Goal: Obtain resource: Obtain resource

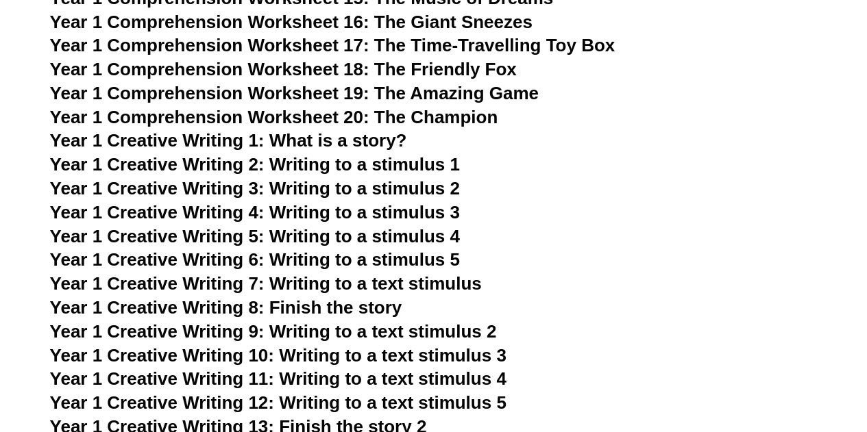
scroll to position [2109, 0]
click at [404, 204] on span "Year 1 Creative Writing 4: Writing to a stimulus 3" at bounding box center [255, 212] width 410 height 21
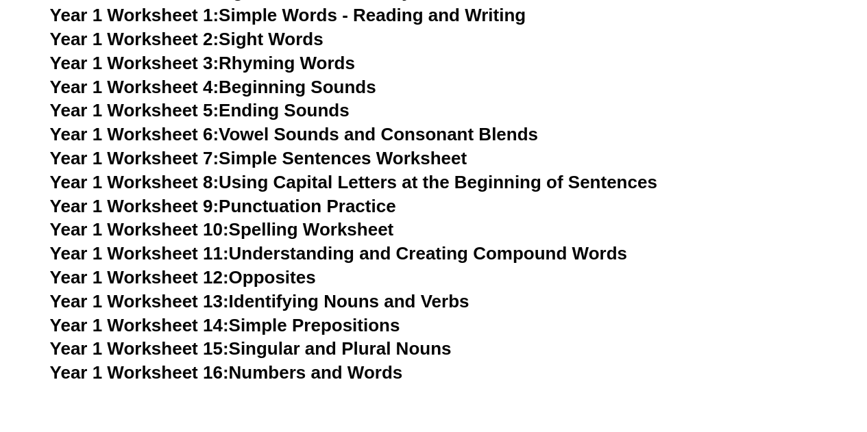
scroll to position [2618, 0]
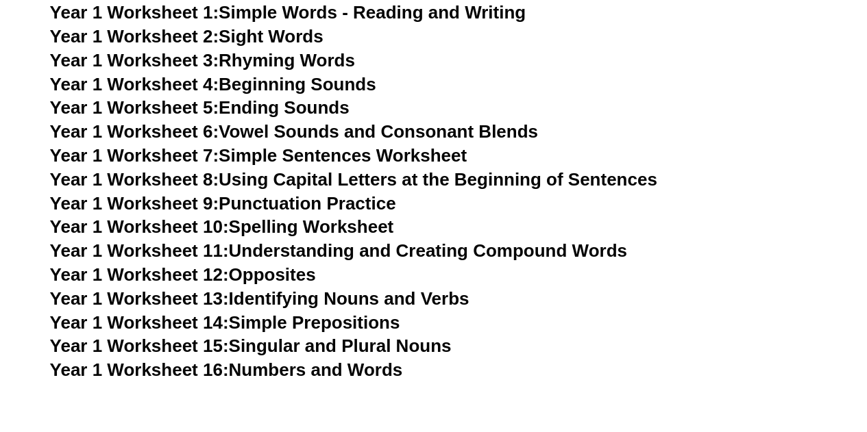
click at [323, 301] on link "Year 1 Worksheet 13: Identifying Nouns and Verbs" at bounding box center [259, 298] width 419 height 21
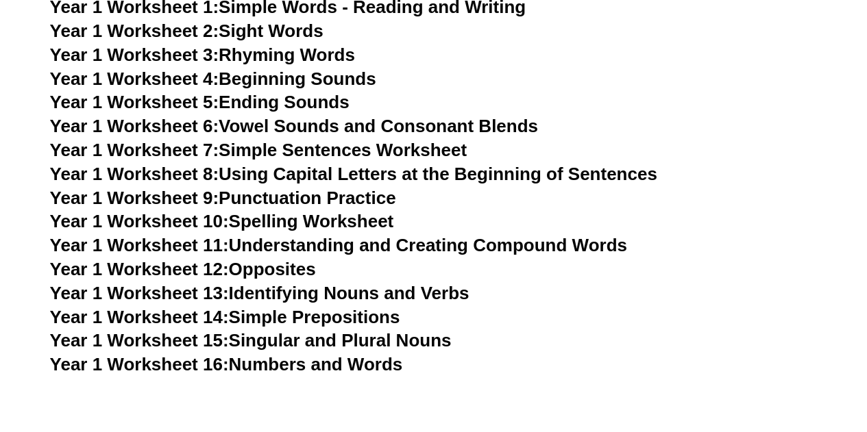
click at [330, 334] on link "Year 1 Worksheet 15: Singular and Plural Nouns" at bounding box center [250, 340] width 401 height 21
click at [329, 242] on link "Year 1 Worksheet 11: Understanding and Creating Compound Words" at bounding box center [338, 245] width 577 height 21
click at [310, 129] on link "Year 1 Worksheet 6: Vowel Sounds and Consonant Blends" at bounding box center [294, 126] width 488 height 21
click at [297, 217] on link "Year 1 Worksheet 10: Spelling Worksheet" at bounding box center [222, 221] width 344 height 21
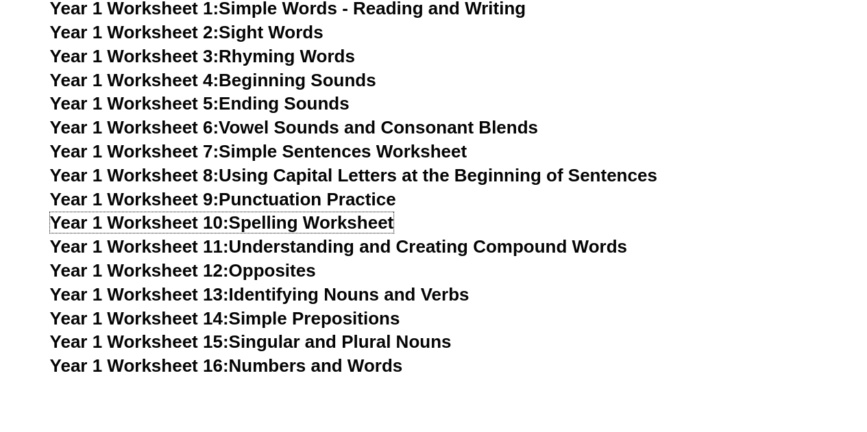
scroll to position [2814, 0]
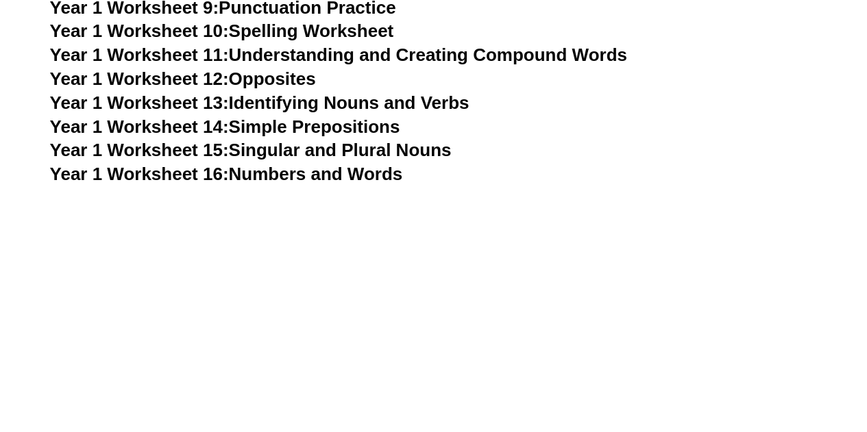
click at [401, 95] on link "Year 1 Worksheet 13: Identifying Nouns and Verbs" at bounding box center [259, 102] width 419 height 21
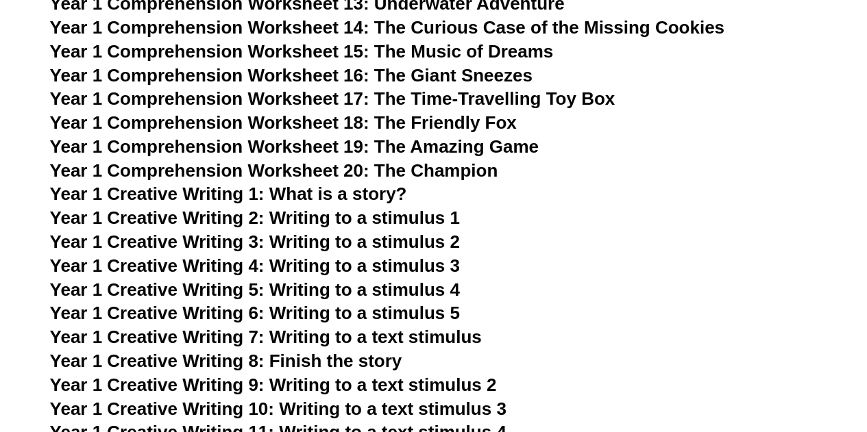
scroll to position [2054, 0]
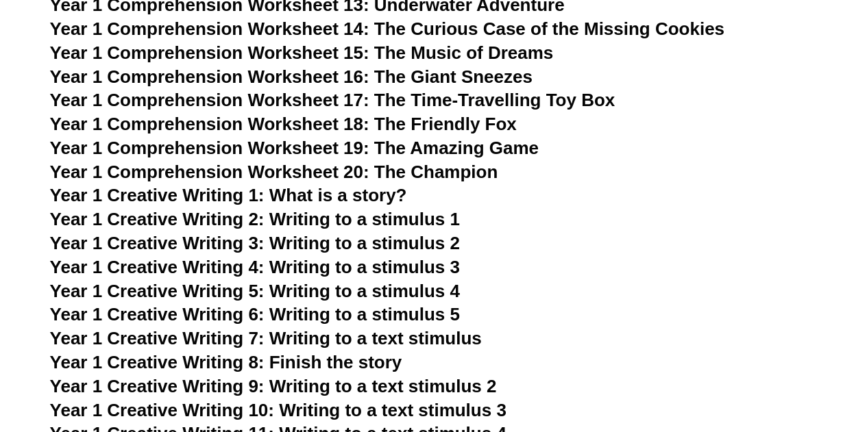
click at [374, 118] on span "Year 1 Comprehension Worksheet 18: The Friendly Fox" at bounding box center [283, 124] width 467 height 21
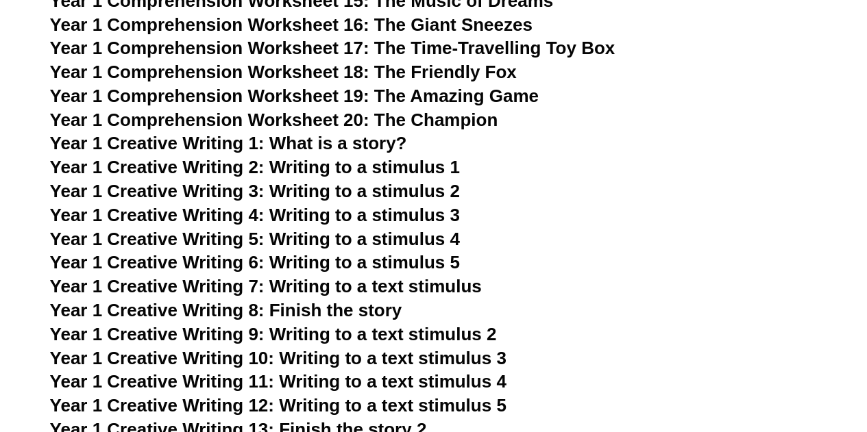
scroll to position [2109, 0]
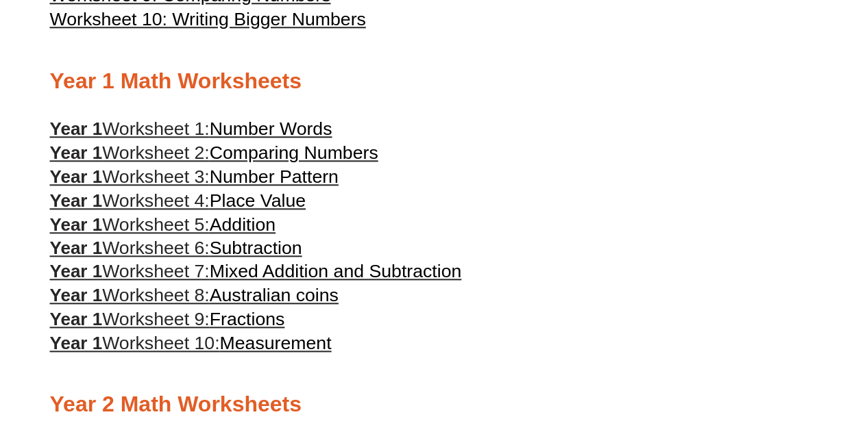
scroll to position [645, 0]
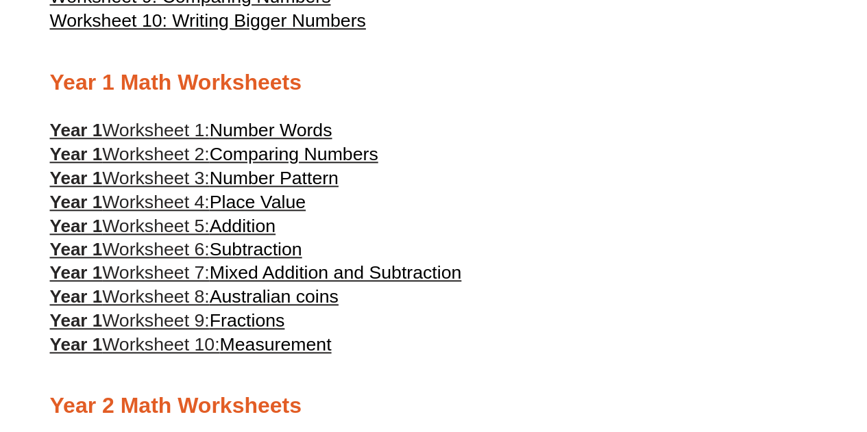
click at [276, 355] on span "Measurement" at bounding box center [275, 344] width 112 height 21
click at [270, 277] on span "Mixed Addition and Subtraction" at bounding box center [336, 272] width 252 height 21
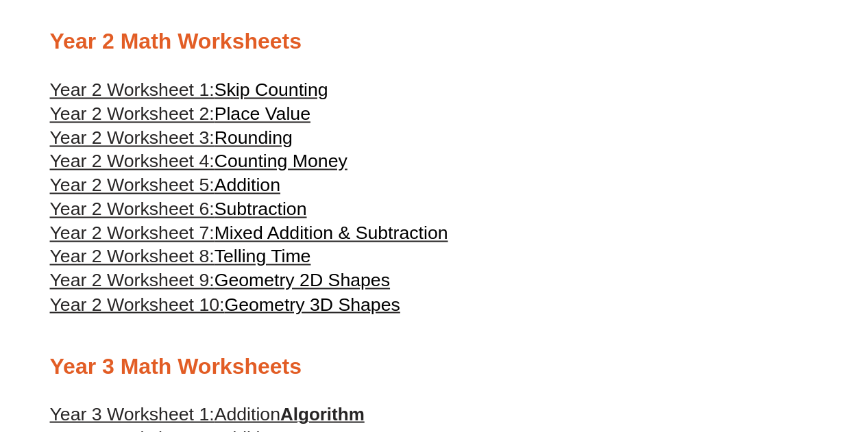
scroll to position [1011, 0]
click at [269, 243] on span "Mixed Addition & Subtraction" at bounding box center [331, 232] width 234 height 21
click at [254, 219] on span "Subtraction" at bounding box center [260, 208] width 92 height 21
click at [200, 123] on span "Year 2 Worksheet 2:" at bounding box center [132, 113] width 164 height 21
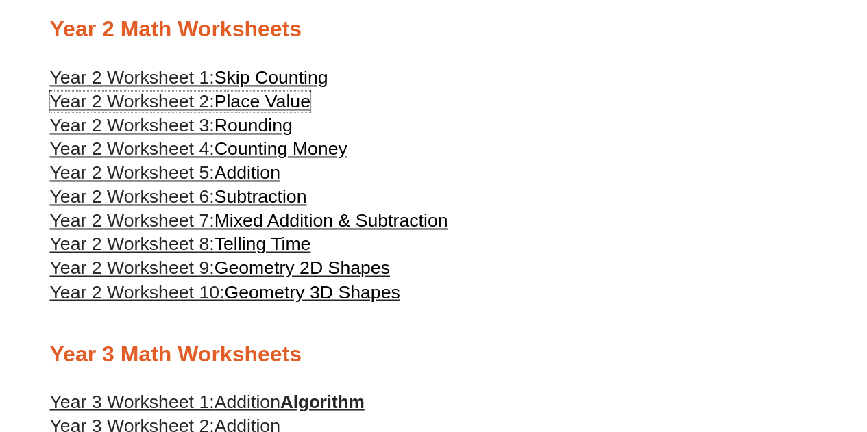
scroll to position [1009, 0]
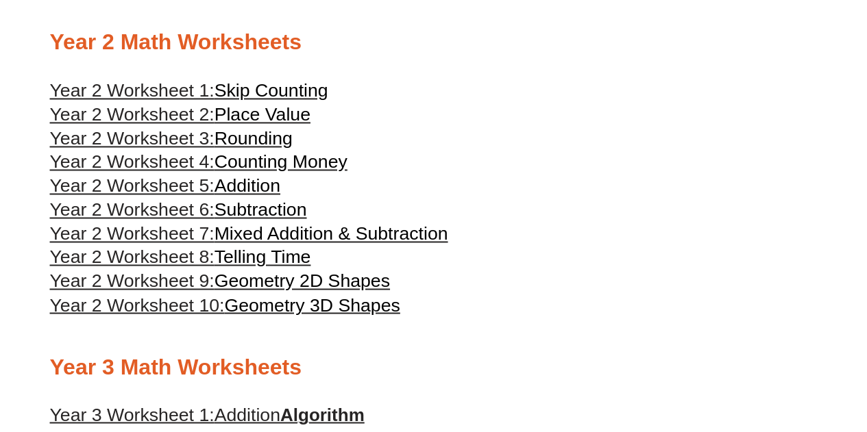
click at [254, 267] on span "Telling Time" at bounding box center [262, 257] width 97 height 21
